Goal: Find contact information: Find contact information

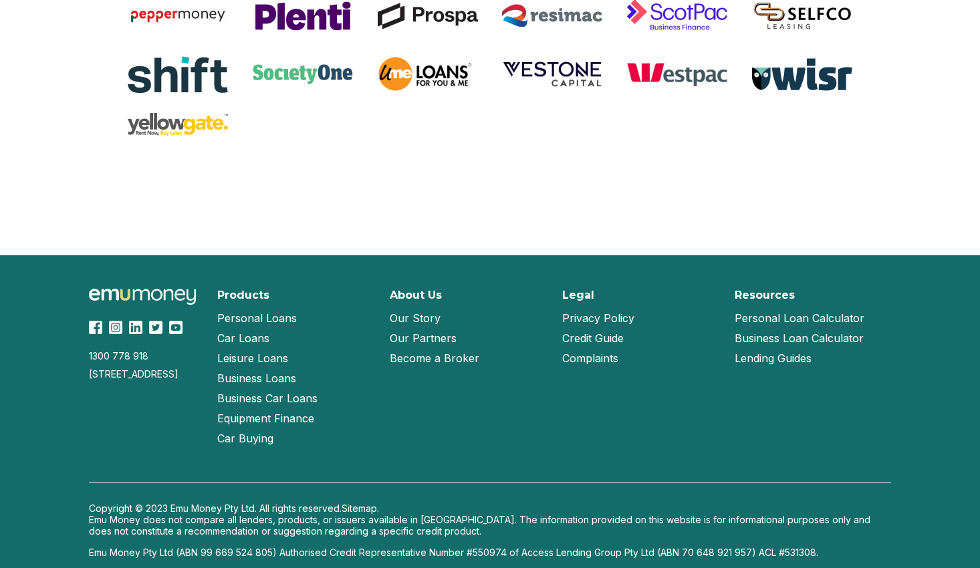
scroll to position [2867, 0]
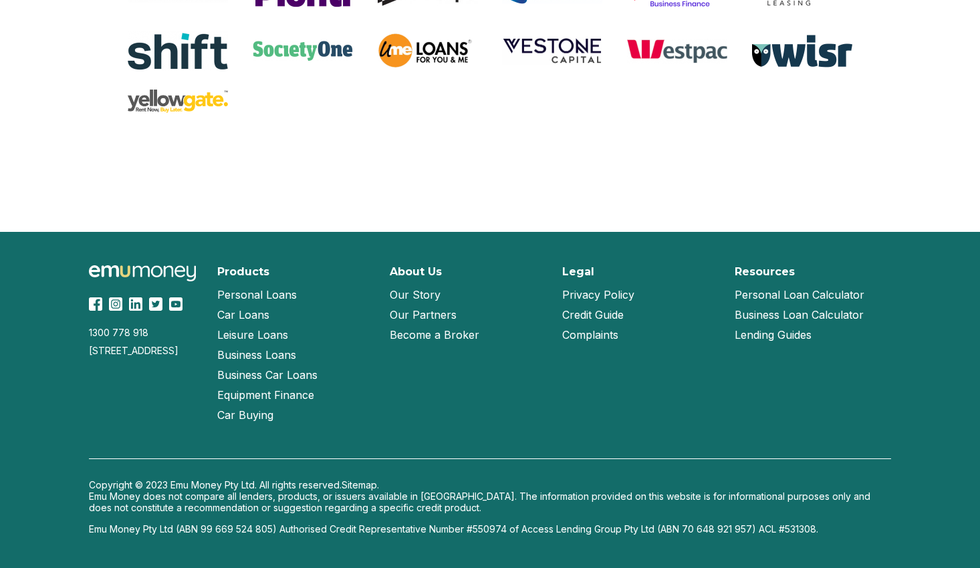
click at [429, 294] on link "Our Story" at bounding box center [415, 295] width 51 height 20
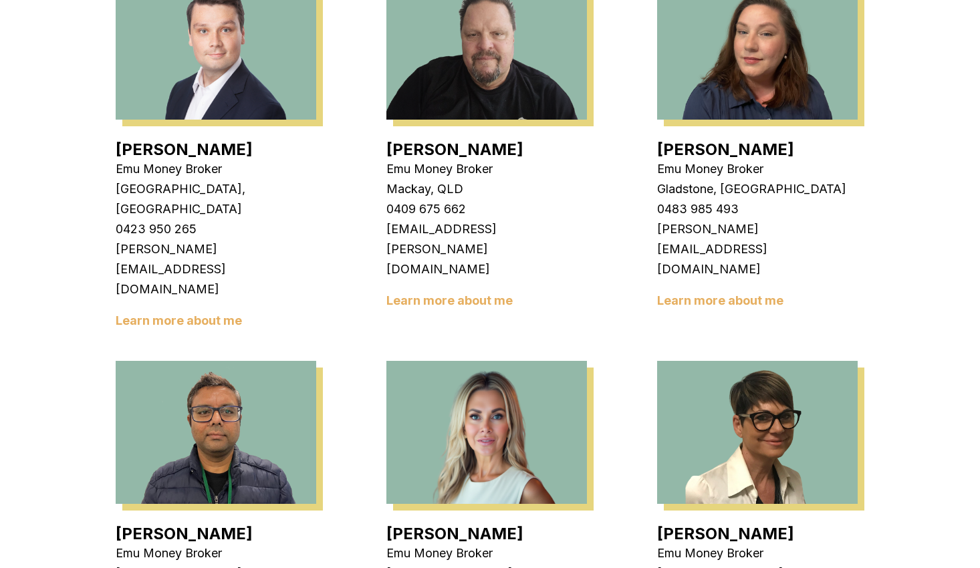
scroll to position [1337, 0]
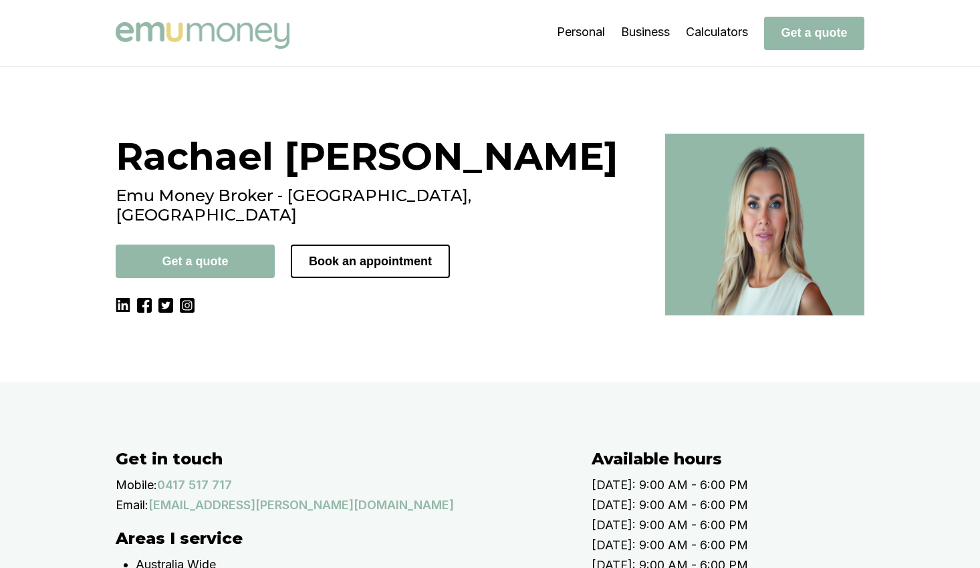
click at [261, 316] on div "Rachael Connors Emu Money Broker - Brisbane, QLD Get a quote Book an appointment" at bounding box center [383, 225] width 534 height 182
click at [120, 316] on div "Rachael Connors Emu Money Broker - Brisbane, QLD Get a quote Book an appointment" at bounding box center [490, 225] width 802 height 182
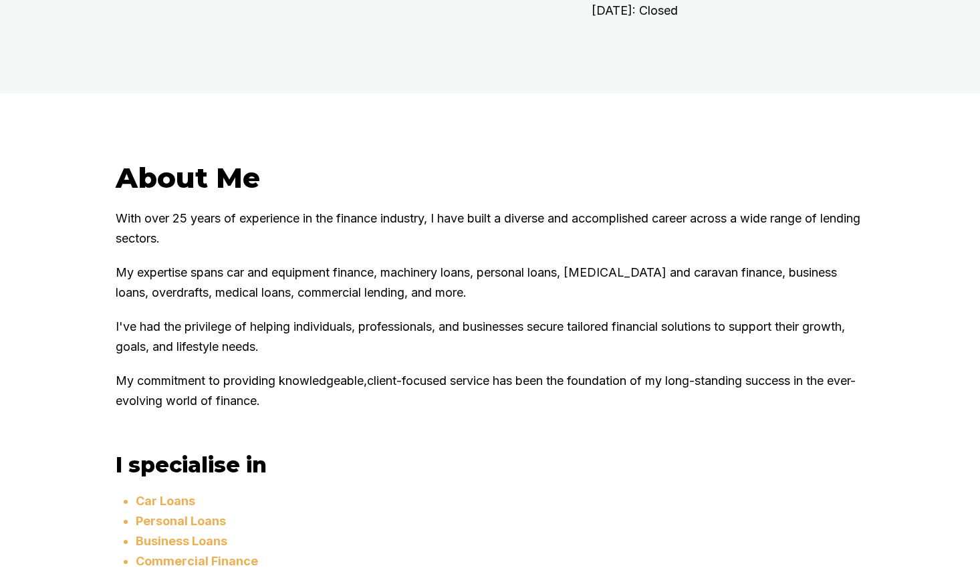
scroll to position [736, 0]
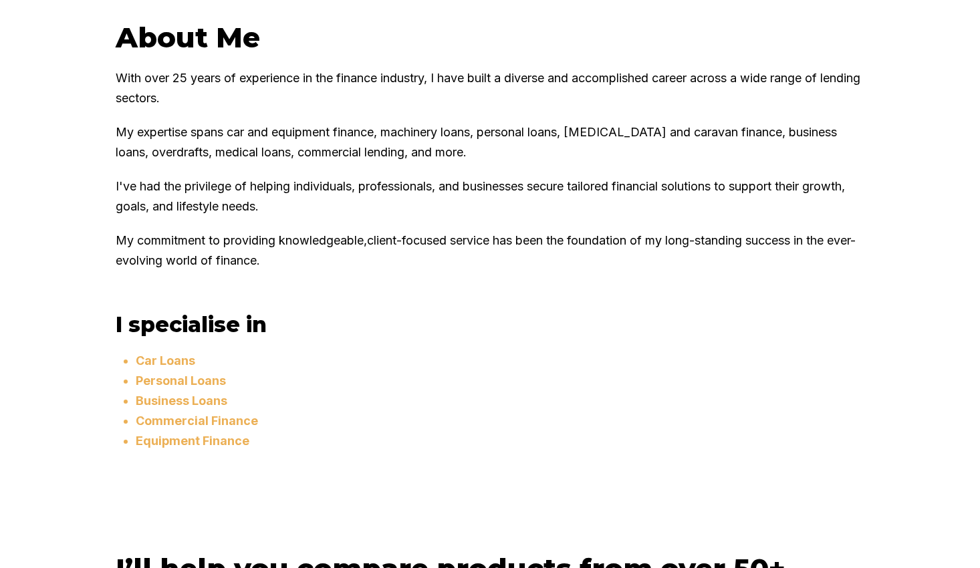
drag, startPoint x: 708, startPoint y: 433, endPoint x: 405, endPoint y: 400, distance: 305.4
click at [405, 338] on h3 "I specialise in" at bounding box center [490, 325] width 749 height 26
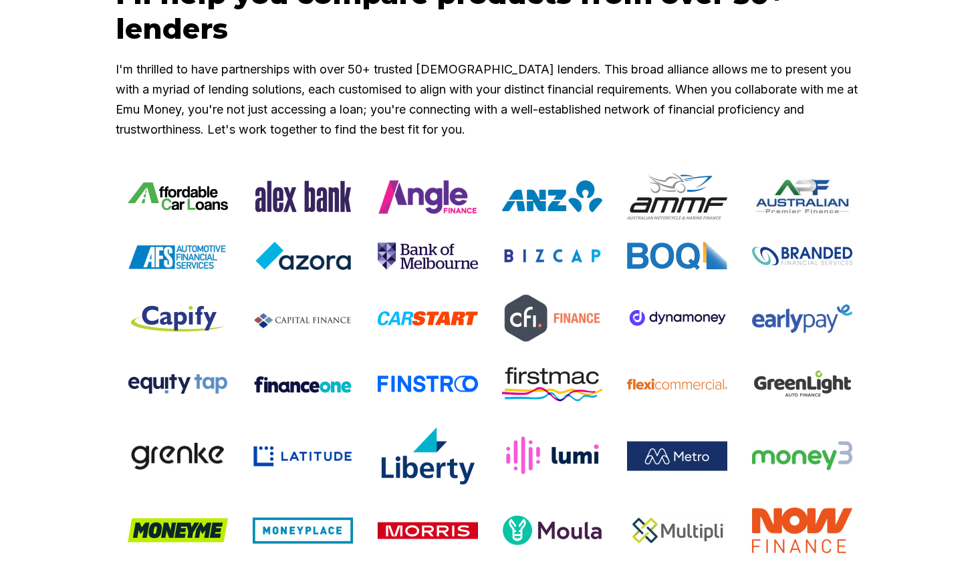
scroll to position [1270, 0]
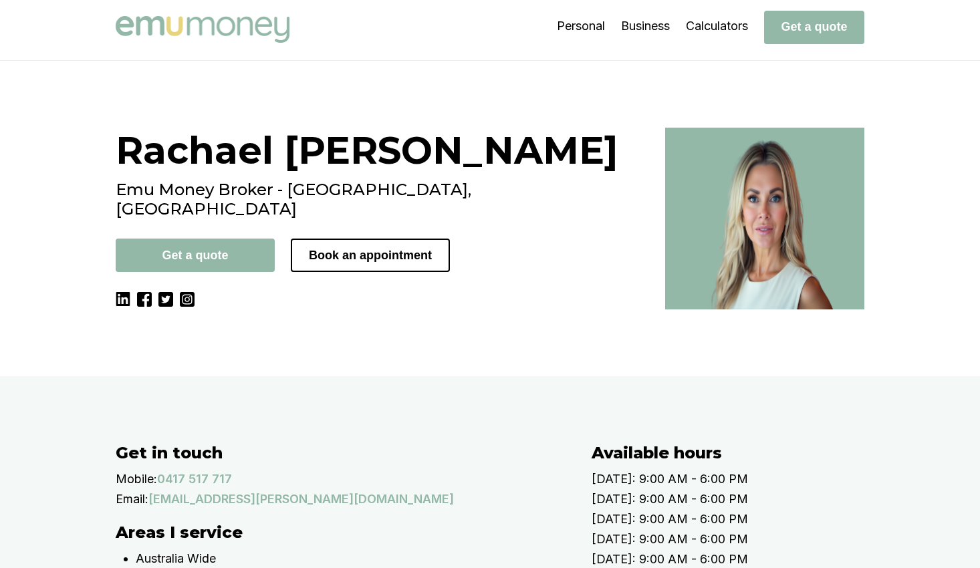
scroll to position [0, 0]
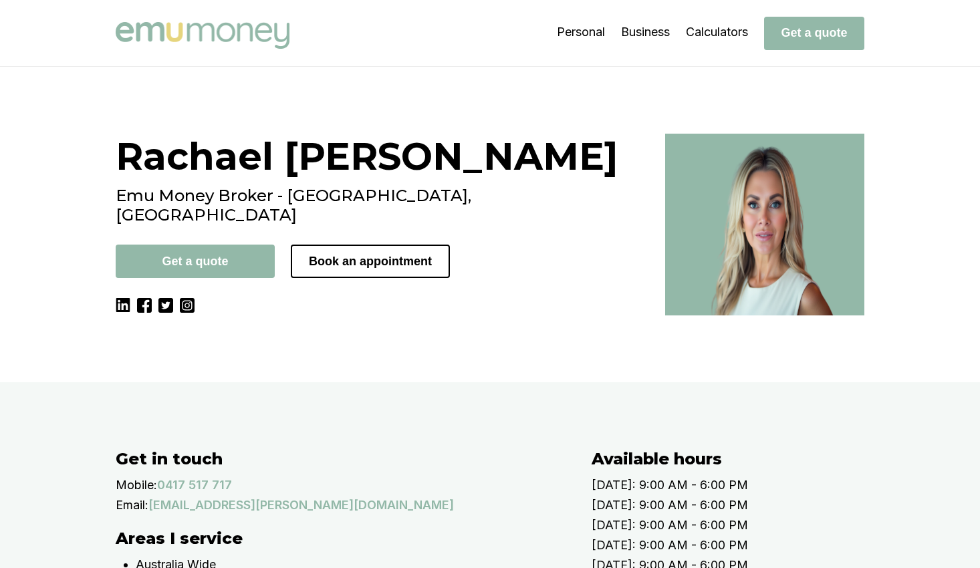
click at [267, 316] on div "Rachael Connors Emu Money Broker - Brisbane, QLD Get a quote Book an appointment" at bounding box center [383, 225] width 534 height 182
click at [348, 316] on div "Rachael Connors Emu Money Broker - Brisbane, QLD Get a quote Book an appointment" at bounding box center [383, 225] width 534 height 182
